Goal: Communication & Community: Answer question/provide support

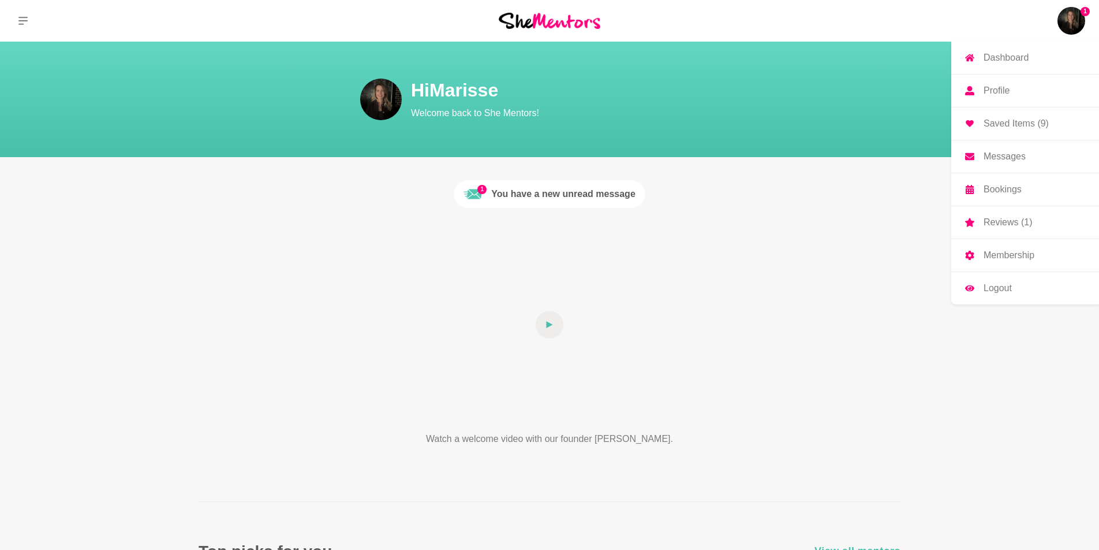
click at [998, 160] on p "Messages" at bounding box center [1005, 156] width 42 height 9
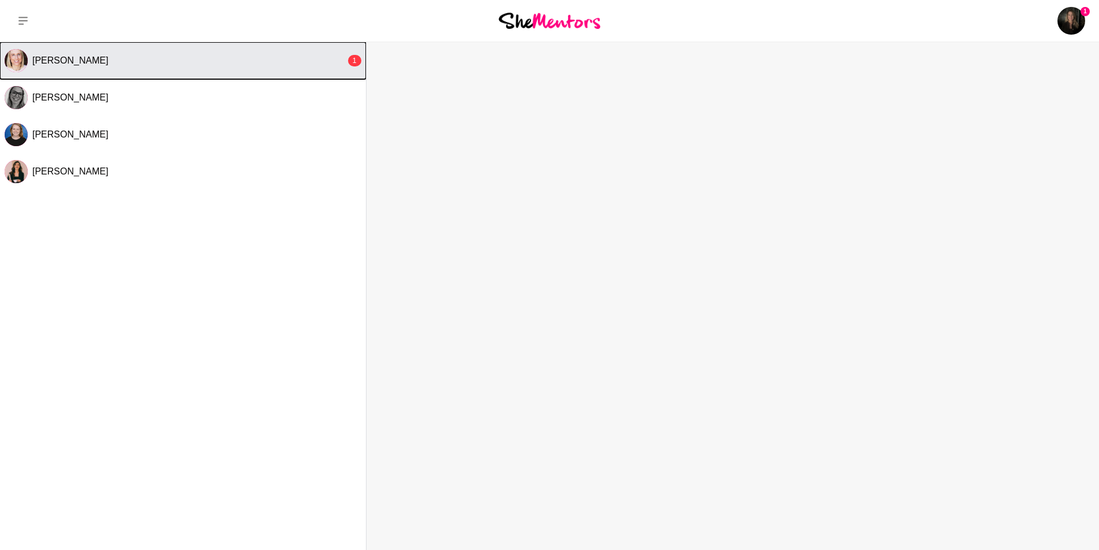
click at [46, 65] on span "[PERSON_NAME]" at bounding box center [70, 60] width 76 height 10
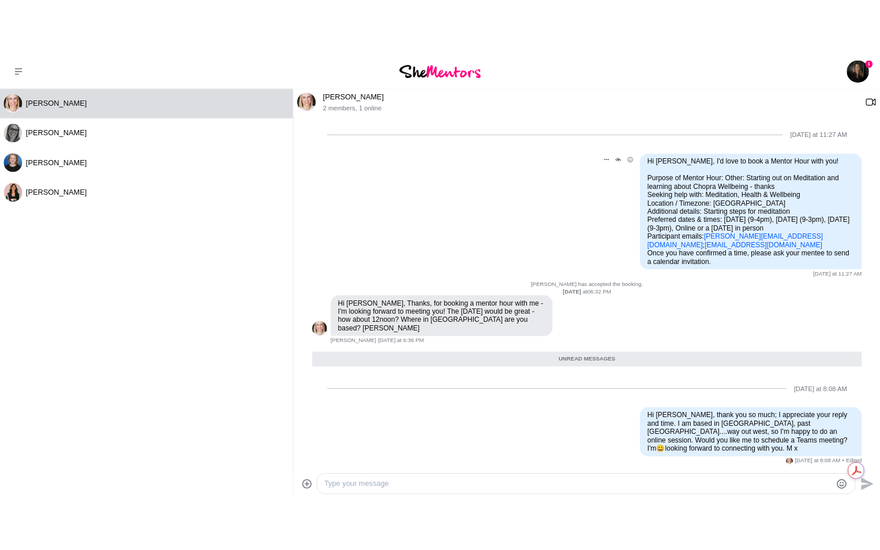
scroll to position [79, 0]
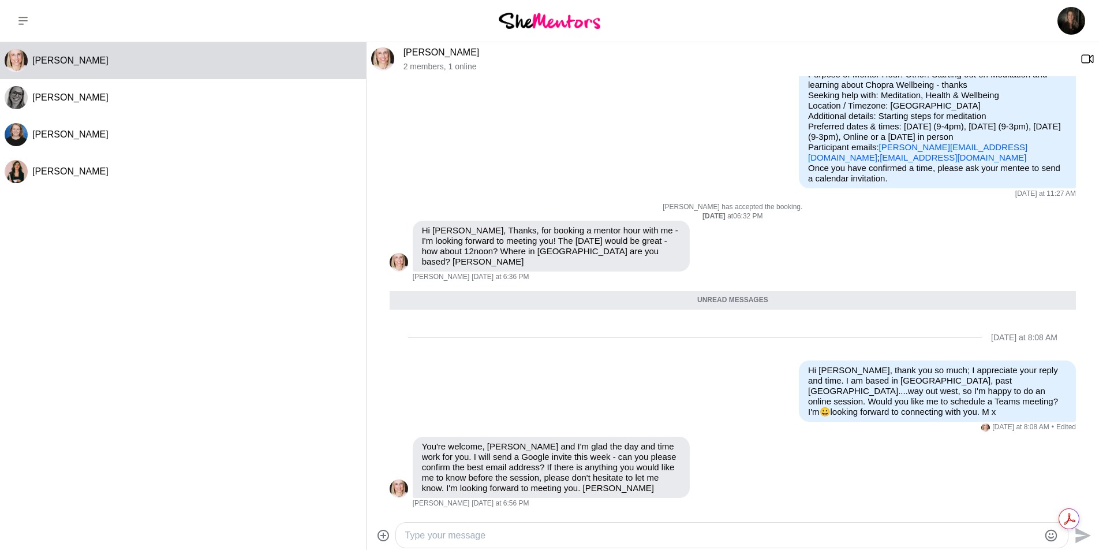
click at [451, 529] on textarea "Type your message" at bounding box center [722, 535] width 634 height 14
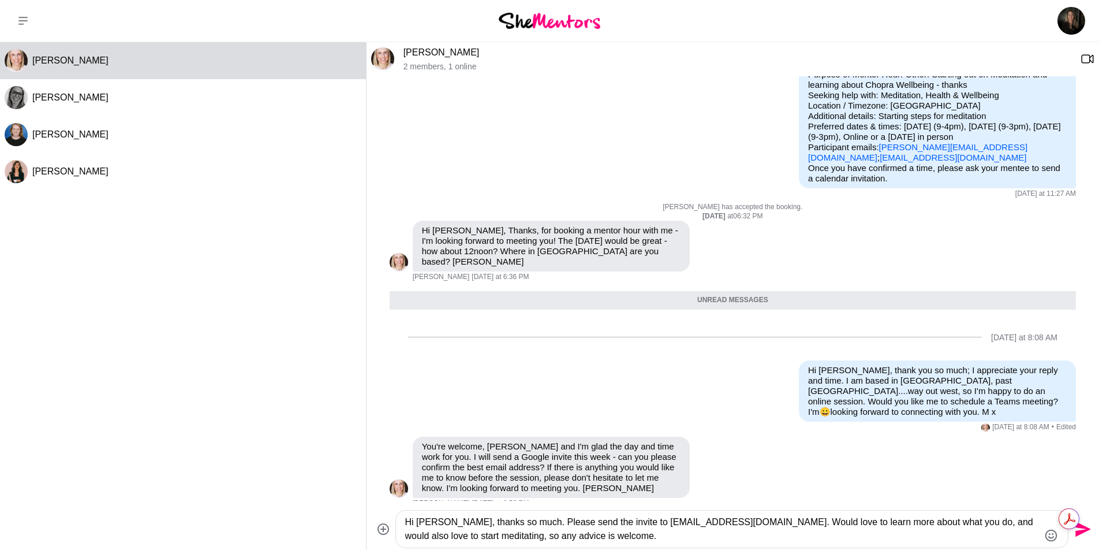
drag, startPoint x: 625, startPoint y: 536, endPoint x: 632, endPoint y: 534, distance: 7.1
click at [626, 536] on textarea "Hi [PERSON_NAME], thanks so much. Please send the invite to [EMAIL_ADDRESS][DOM…" at bounding box center [722, 529] width 634 height 28
type textarea "Hi [PERSON_NAME], thanks so much. Please send the invite to [EMAIL_ADDRESS][DOM…"
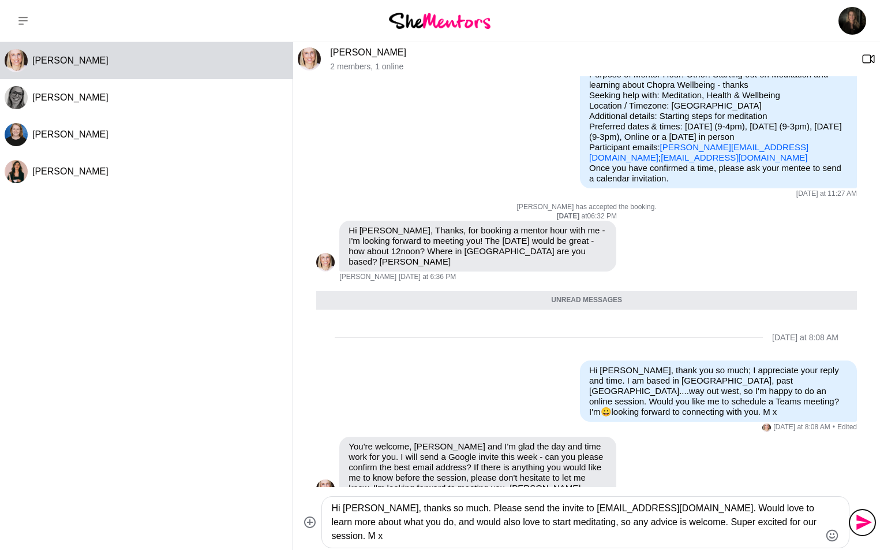
click at [859, 523] on icon "Send" at bounding box center [865, 522] width 16 height 16
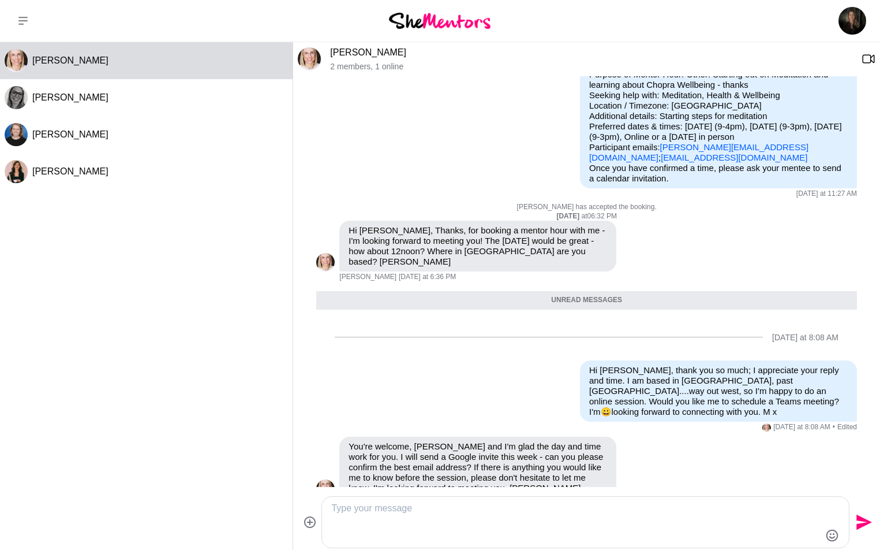
scroll to position [191, 0]
